Goal: Task Accomplishment & Management: Manage account settings

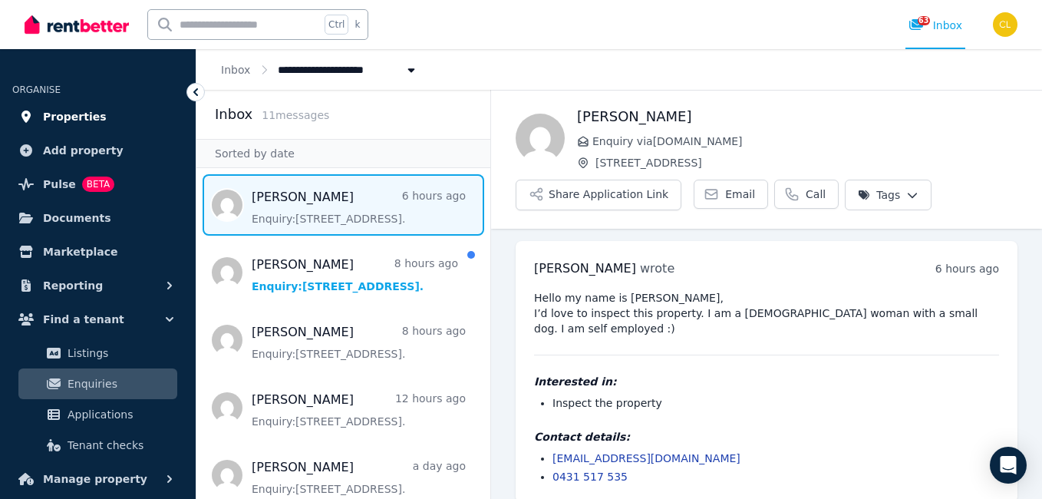
click at [55, 116] on span "Properties" at bounding box center [75, 116] width 64 height 18
click at [70, 117] on span "Properties" at bounding box center [75, 116] width 64 height 18
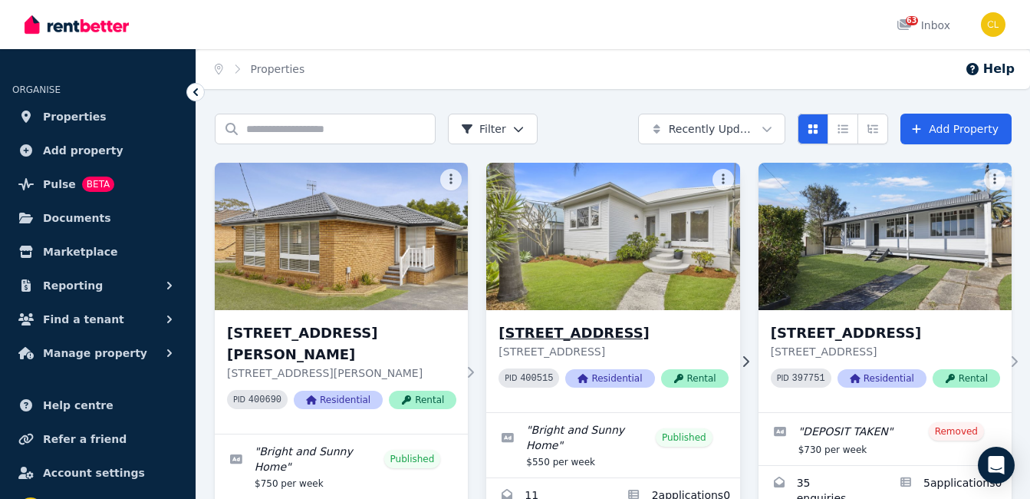
click at [573, 338] on h3 "58 Woy Woy Rd, Woy Woy" at bounding box center [613, 332] width 229 height 21
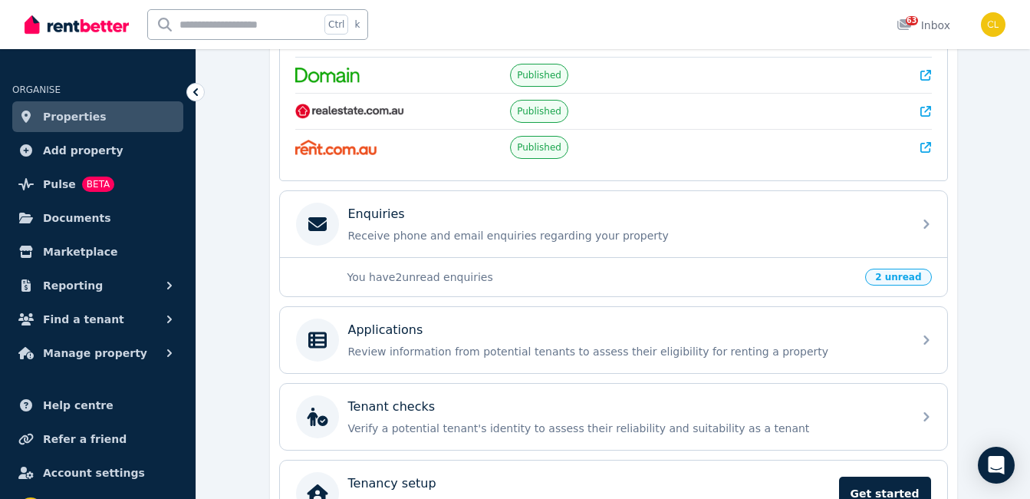
scroll to position [384, 0]
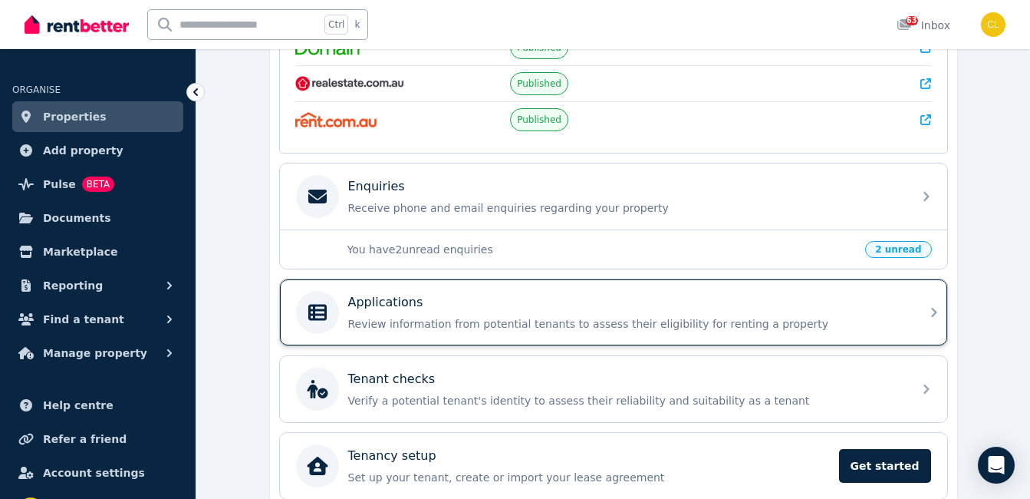
click at [543, 322] on p "Review information from potential tenants to assess their eligibility for renti…" at bounding box center [626, 323] width 556 height 15
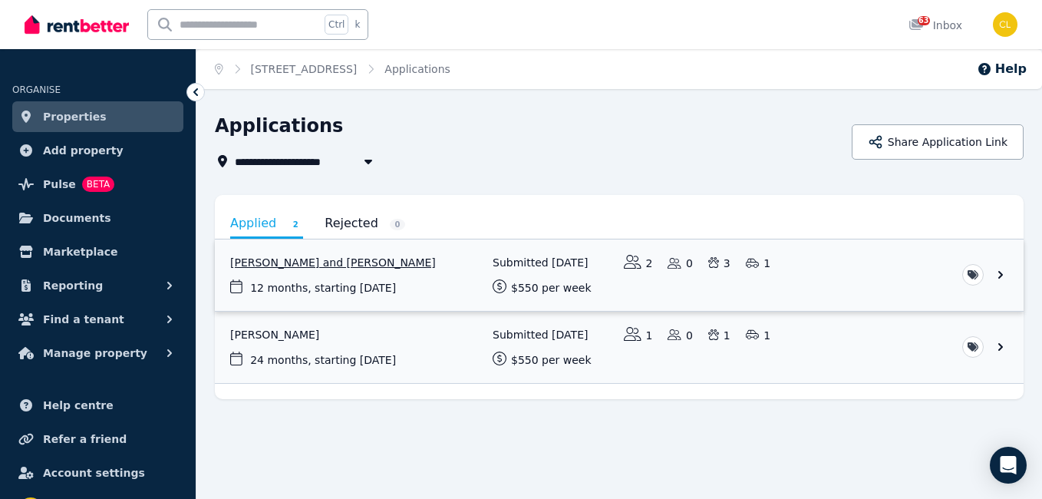
click at [343, 261] on link "View application: Ben Coleman and Michael Isbester" at bounding box center [619, 274] width 809 height 71
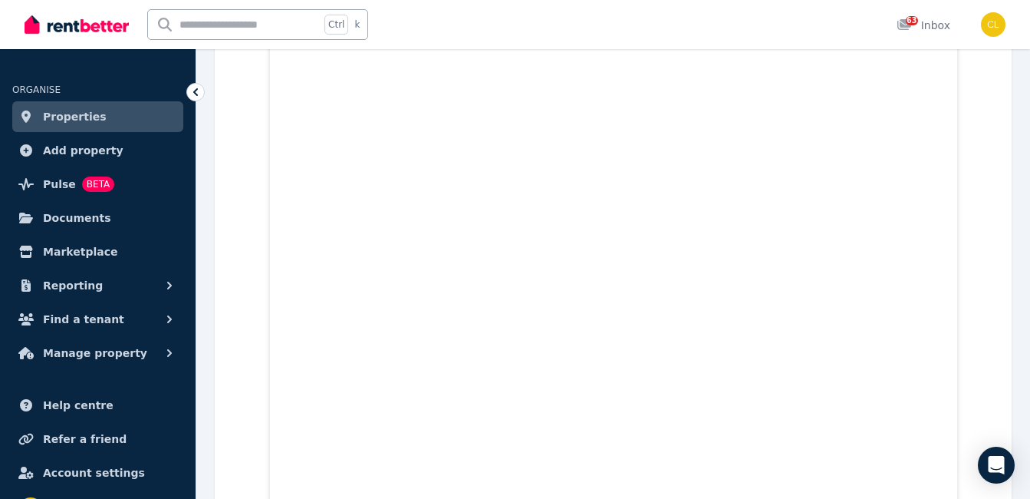
scroll to position [1567, 0]
click at [74, 114] on span "Properties" at bounding box center [75, 116] width 64 height 18
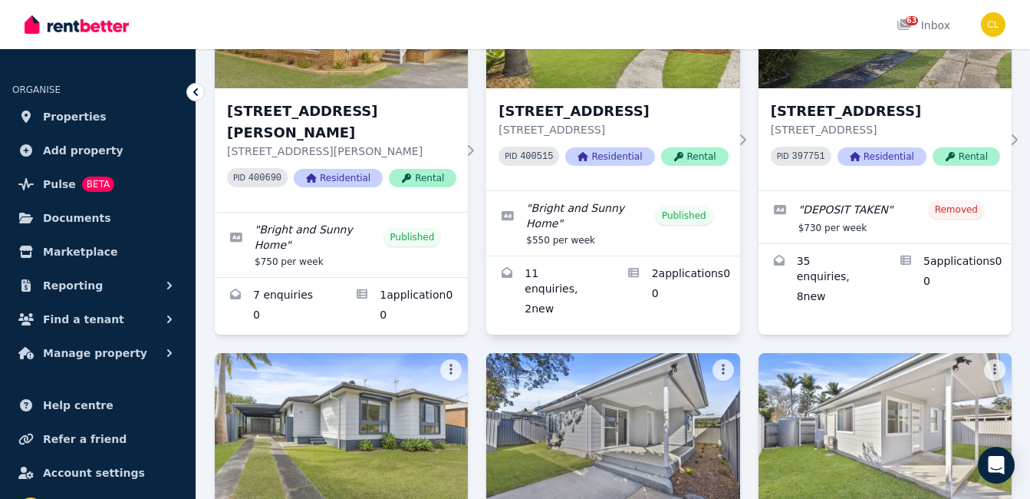
scroll to position [230, 0]
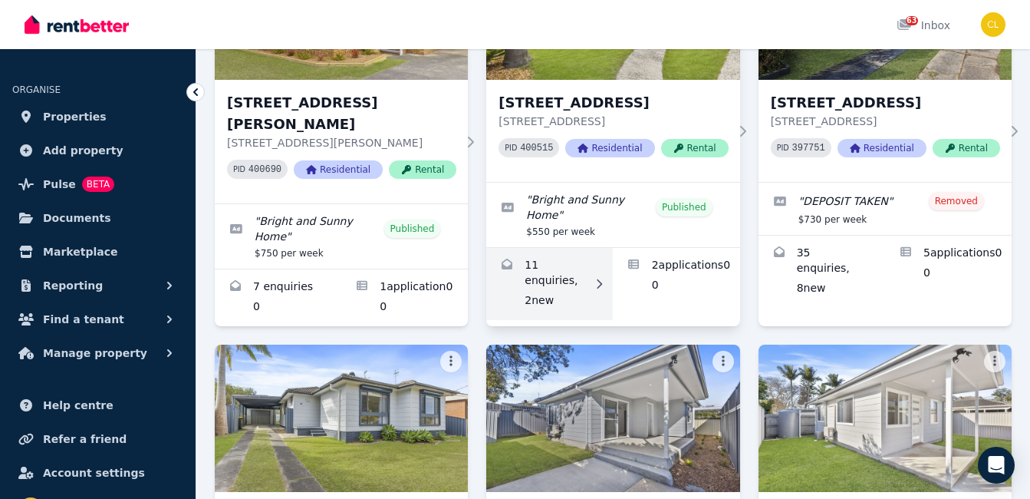
click at [570, 259] on link "Enquiries for 58 Woy Woy Rd, Woy Woy" at bounding box center [549, 284] width 127 height 72
